Goal: Task Accomplishment & Management: Use online tool/utility

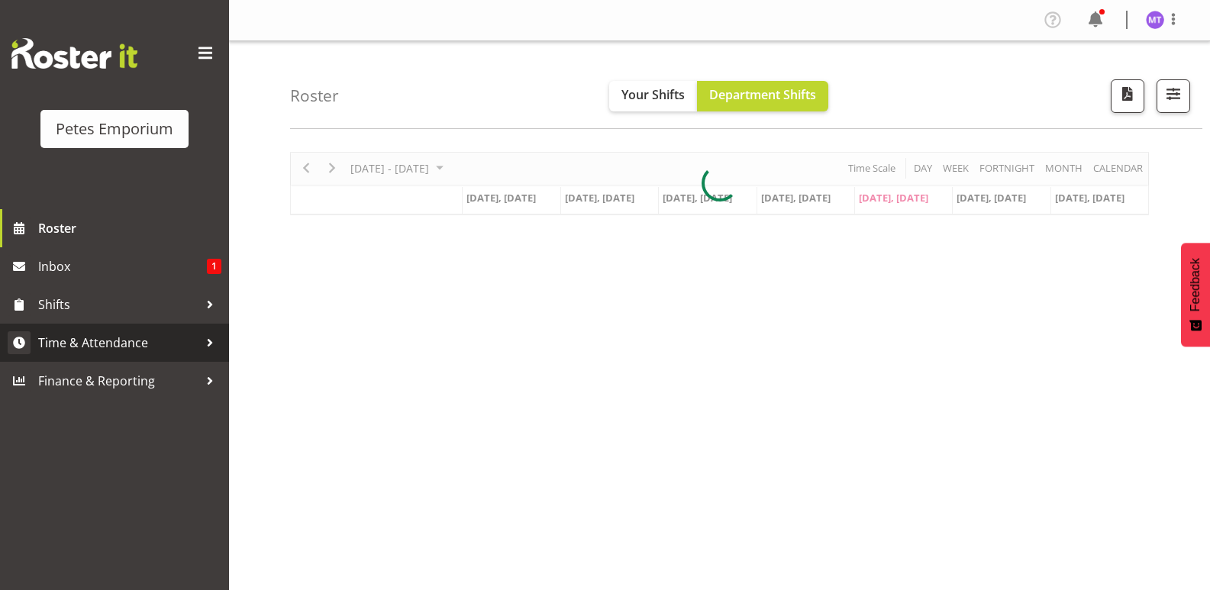
click at [127, 337] on span "Time & Attendance" at bounding box center [118, 342] width 160 height 23
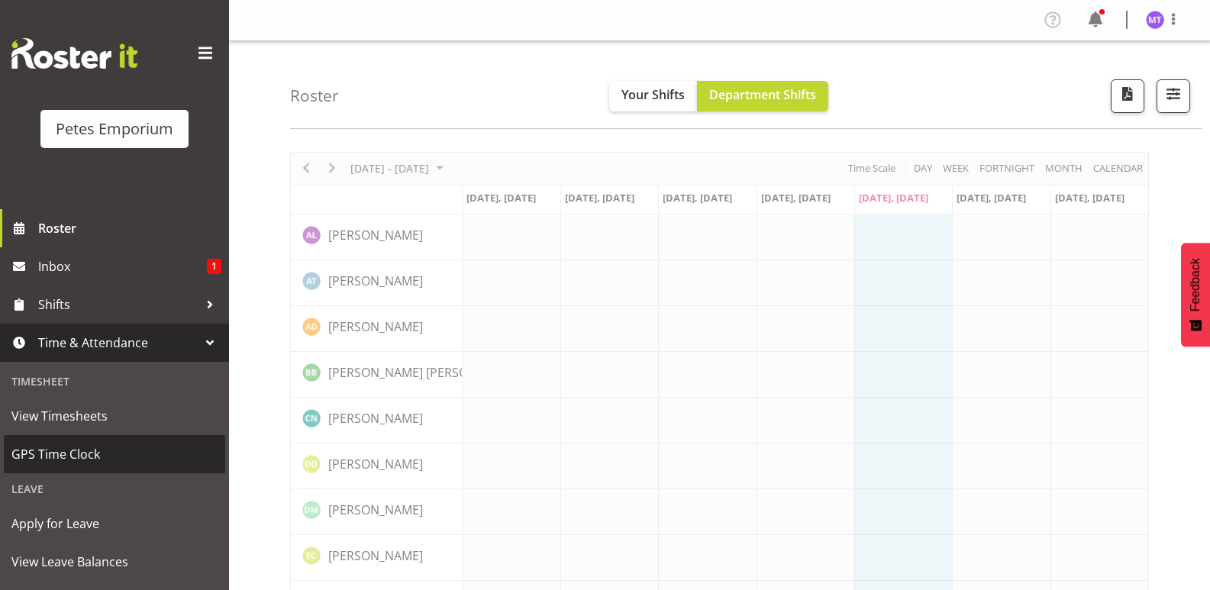
click at [105, 453] on span "GPS Time Clock" at bounding box center [114, 454] width 206 height 23
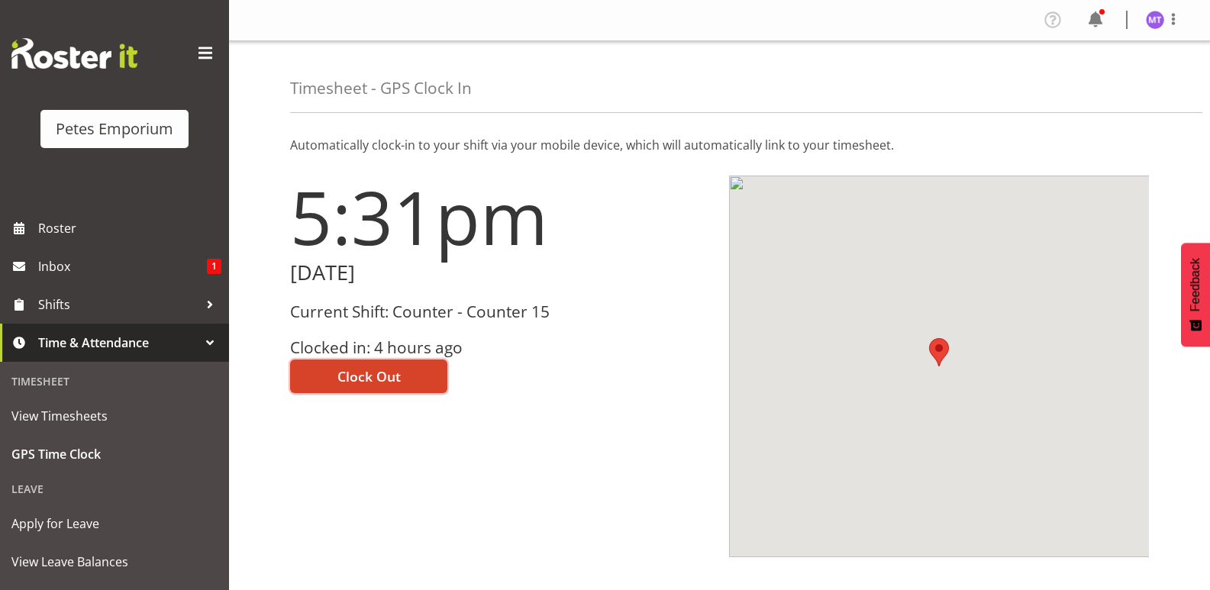
click at [380, 371] on span "Clock Out" at bounding box center [368, 376] width 63 height 20
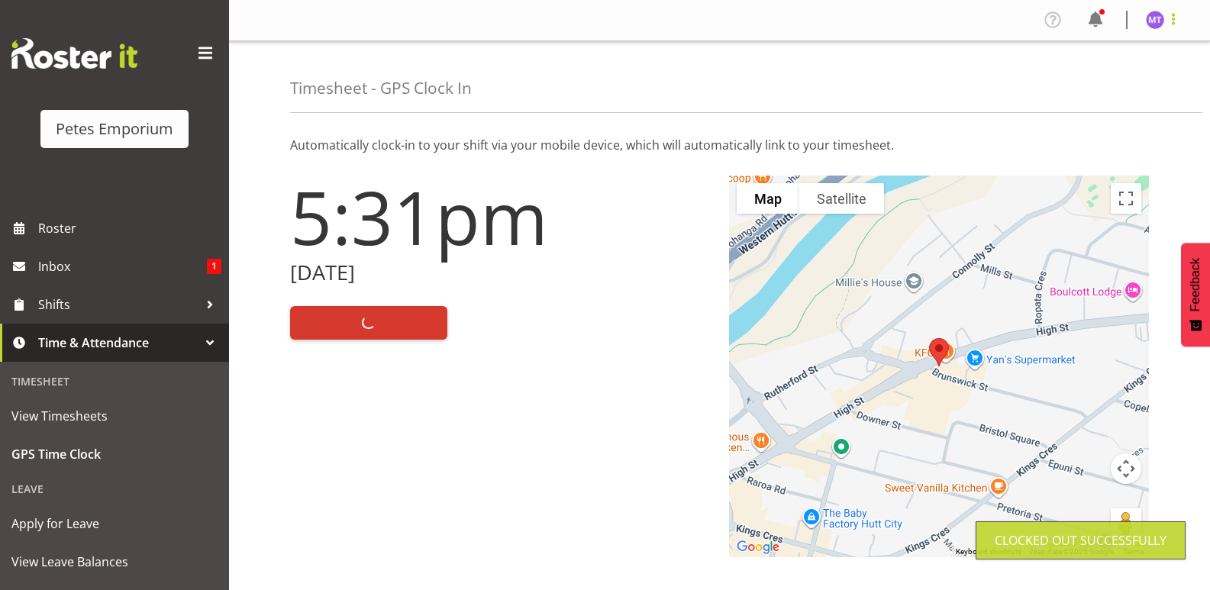
click at [1172, 27] on span at bounding box center [1173, 19] width 18 height 18
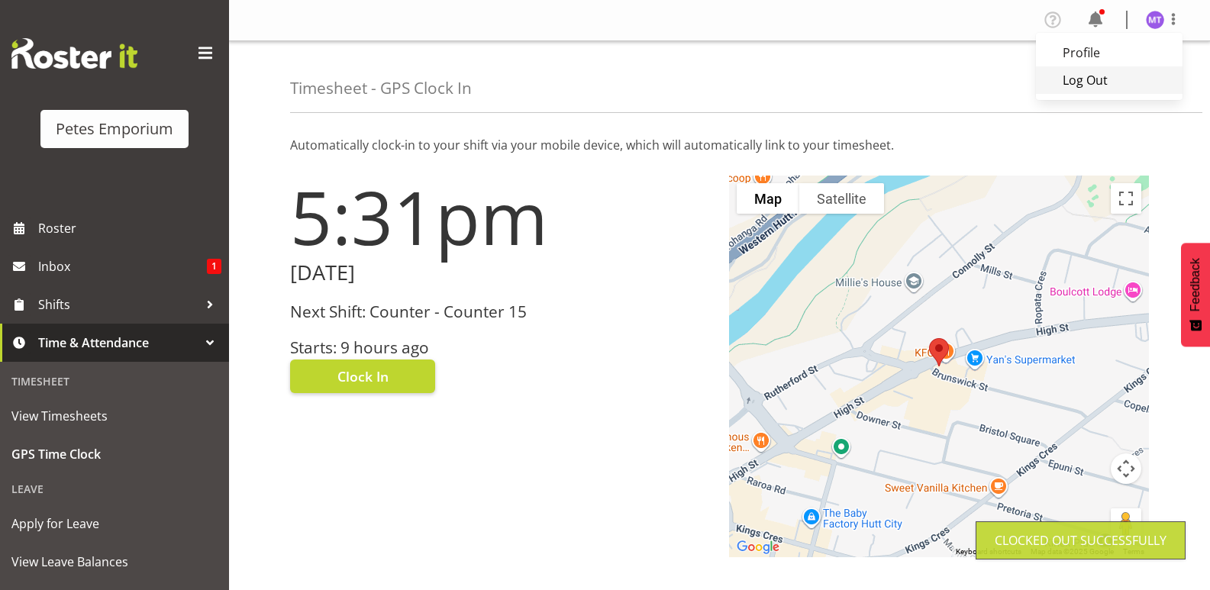
click at [1130, 85] on link "Log Out" at bounding box center [1109, 79] width 147 height 27
